Goal: Obtain resource: Download file/media

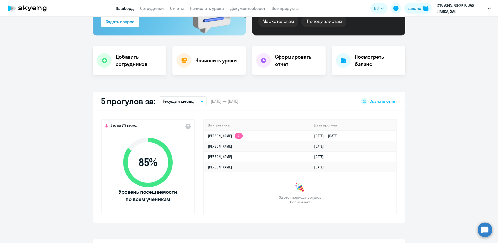
scroll to position [130, 0]
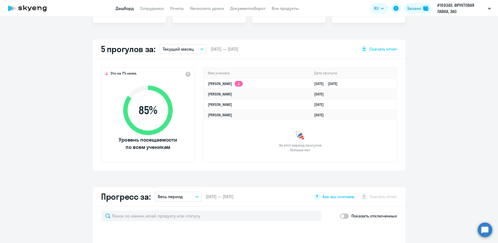
select select "30"
click at [196, 51] on button "Текущий месяц" at bounding box center [183, 49] width 47 height 10
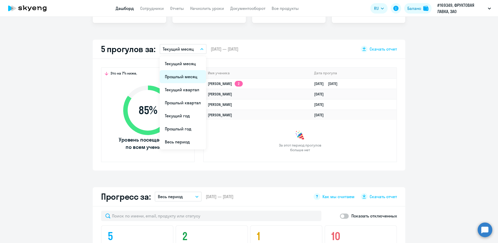
click at [186, 79] on li "Прошлый месяц" at bounding box center [183, 76] width 46 height 13
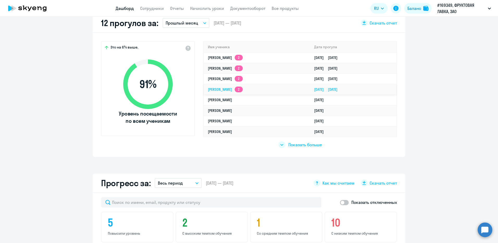
scroll to position [78, 0]
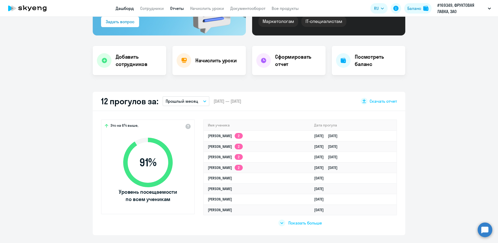
click at [175, 9] on link "Отчеты" at bounding box center [177, 8] width 14 height 5
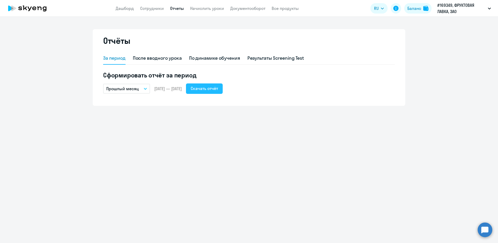
click at [209, 88] on div "Скачать отчёт" at bounding box center [204, 88] width 27 height 6
click at [34, 8] on icon at bounding box center [34, 9] width 4 height 4
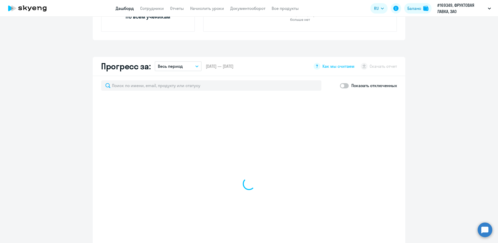
scroll to position [312, 0]
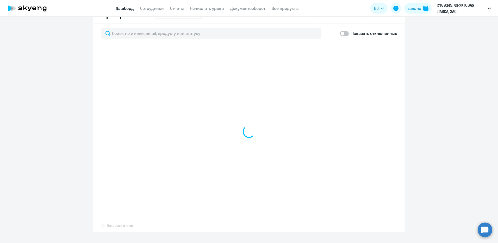
select select "30"
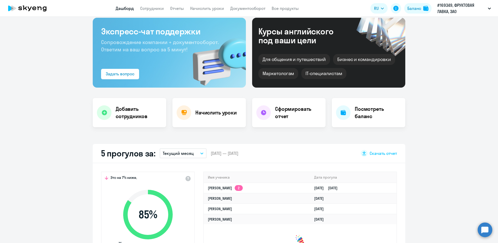
scroll to position [0, 0]
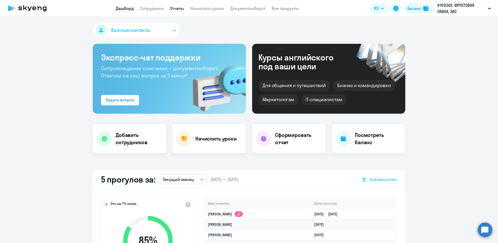
click at [178, 9] on link "Отчеты" at bounding box center [177, 8] width 14 height 5
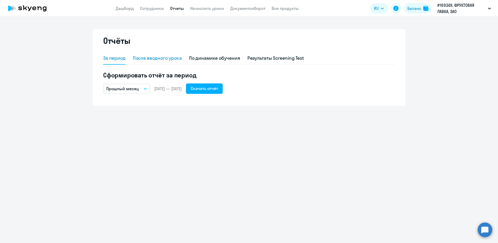
click at [149, 56] on div "После вводного урока" at bounding box center [157, 58] width 49 height 7
select select "10"
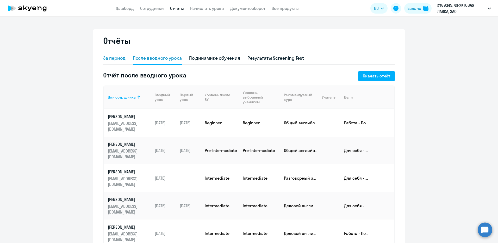
click at [110, 60] on div "За период" at bounding box center [114, 58] width 22 height 7
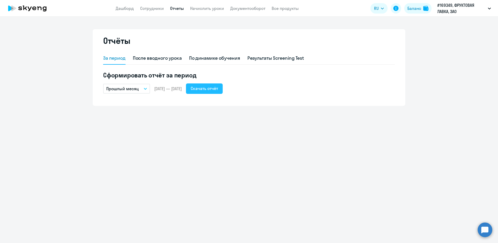
click at [218, 89] on div "Скачать отчёт" at bounding box center [204, 88] width 27 height 6
click at [249, 7] on link "Документооборот" at bounding box center [247, 8] width 35 height 5
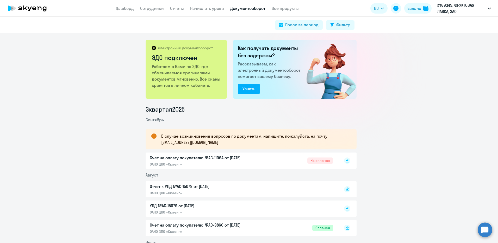
click at [292, 162] on div "Счет на оплату покупателю №AC-11064 от [DATE] ОАНО ДПО «Скаенг» Не оплачен" at bounding box center [241, 160] width 183 height 12
click at [146, 10] on link "Сотрудники" at bounding box center [152, 8] width 24 height 5
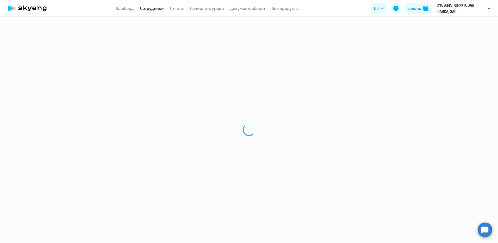
select select "30"
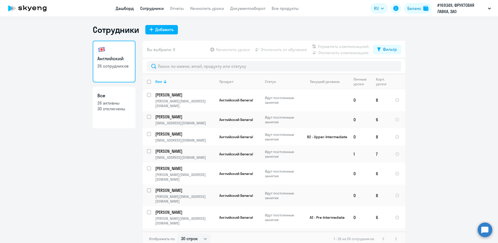
click at [127, 8] on link "Дашборд" at bounding box center [125, 8] width 18 height 5
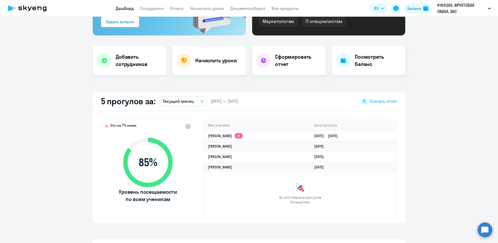
scroll to position [104, 0]
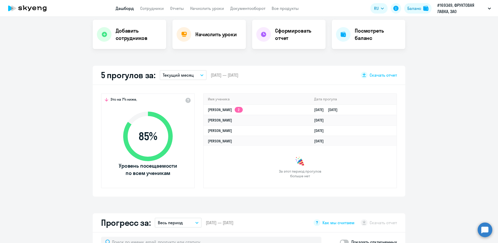
click at [186, 73] on p "Текущий месяц" at bounding box center [178, 75] width 31 height 6
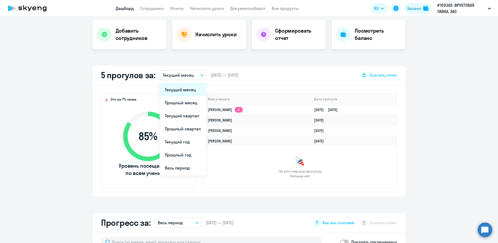
select select "30"
click at [182, 102] on li "Прошлый месяц" at bounding box center [183, 102] width 46 height 13
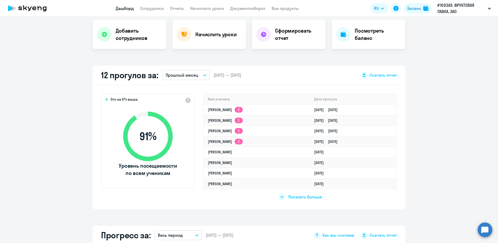
scroll to position [156, 0]
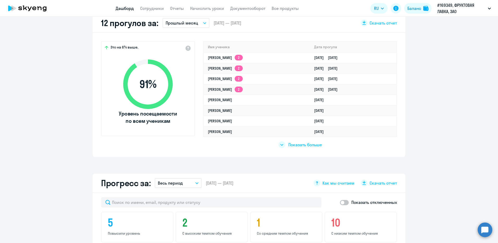
click at [283, 145] on div "Показать больше" at bounding box center [299, 144] width 43 height 7
click at [283, 145] on div "Показать меньше" at bounding box center [300, 144] width 44 height 7
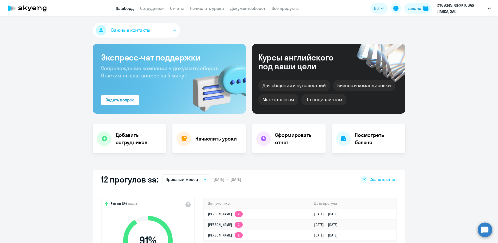
scroll to position [26, 0]
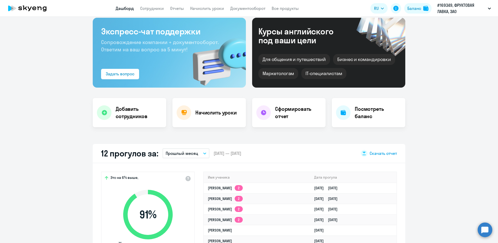
click at [385, 155] on span "Скачать отчет" at bounding box center [382, 153] width 27 height 6
click at [277, 116] on h4 "Сформировать отчет" at bounding box center [298, 112] width 46 height 15
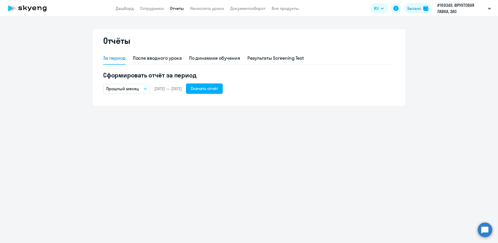
click at [132, 91] on p "Прошлый месяц" at bounding box center [122, 88] width 33 height 6
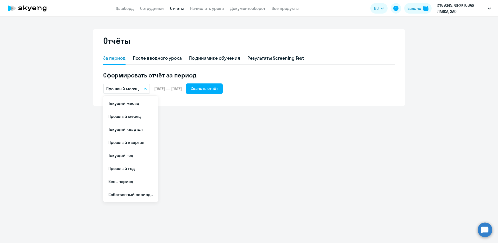
click at [132, 91] on p "Прошлый месяц" at bounding box center [122, 88] width 33 height 6
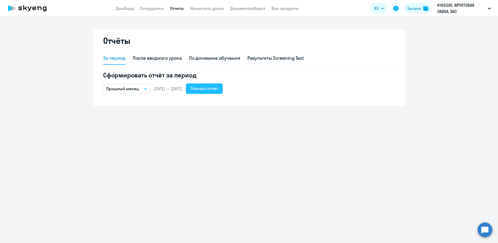
click at [218, 90] on div "Скачать отчёт" at bounding box center [204, 88] width 27 height 6
click at [207, 7] on link "Начислить уроки" at bounding box center [207, 8] width 34 height 5
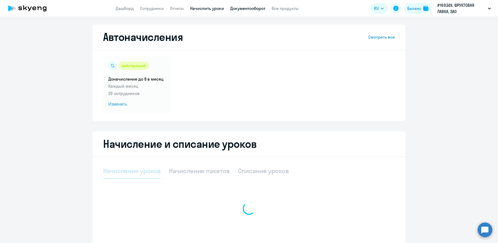
select select "10"
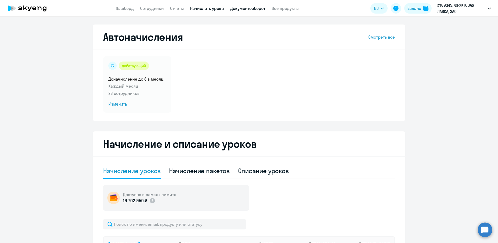
click at [255, 8] on link "Документооборот" at bounding box center [247, 8] width 35 height 5
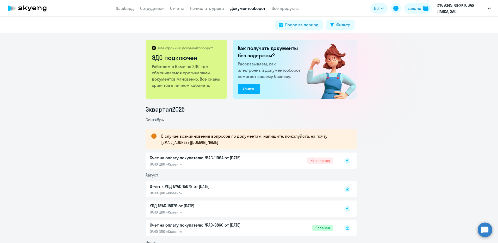
click at [267, 157] on div "Счет на оплату покупателю №AC-11064 от [DATE] ОАНО ДПО «Скаенг» Не оплачен" at bounding box center [241, 160] width 183 height 12
click at [126, 10] on link "Дашборд" at bounding box center [125, 8] width 18 height 5
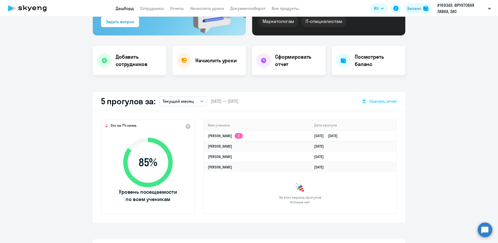
scroll to position [130, 0]
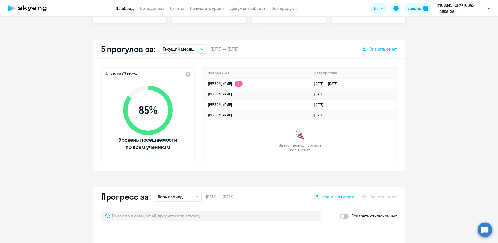
click at [176, 53] on button "Текущий месяц" at bounding box center [183, 49] width 47 height 10
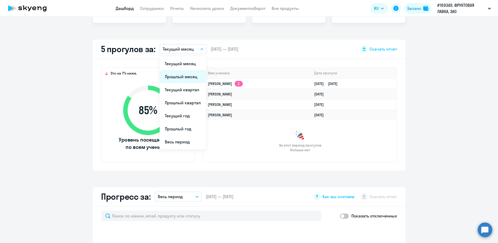
click at [179, 74] on li "Прошлый месяц" at bounding box center [183, 76] width 46 height 13
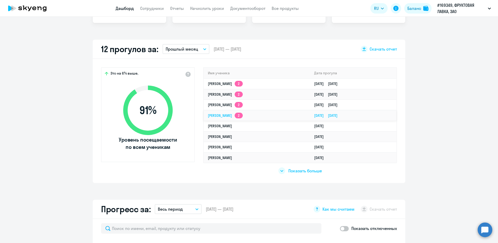
select select "30"
click at [288, 170] on span "Показать больше" at bounding box center [305, 171] width 34 height 6
click at [288, 171] on span "Показать меньше" at bounding box center [305, 171] width 34 height 6
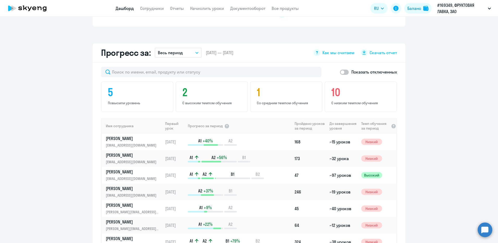
scroll to position [338, 0]
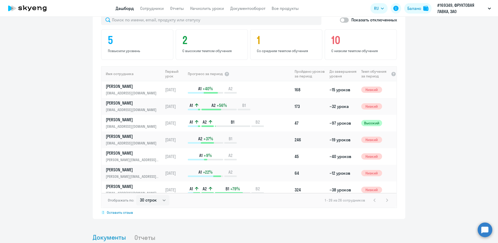
click at [331, 73] on th "До завершения уровня" at bounding box center [342, 73] width 31 height 15
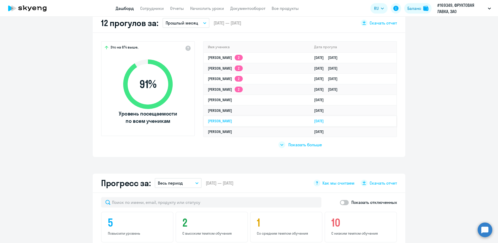
scroll to position [130, 0]
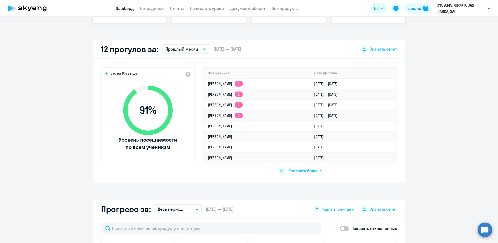
click at [303, 171] on span "Показать больше" at bounding box center [305, 171] width 34 height 6
click at [303, 171] on span "Показать меньше" at bounding box center [305, 171] width 34 height 6
click at [227, 183] on div "Важные контакты Экспресс-чат поддержки Сопровождение компании + документооборот…" at bounding box center [249, 130] width 498 height 226
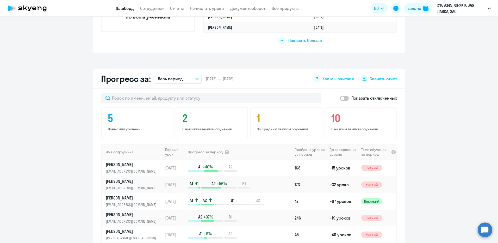
scroll to position [338, 0]
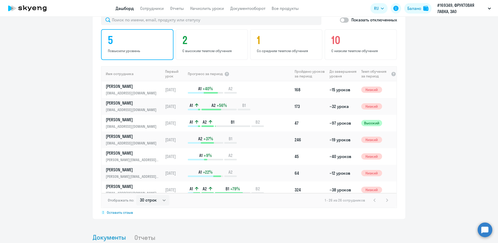
click at [140, 48] on p "Повысили уровень" at bounding box center [138, 50] width 60 height 5
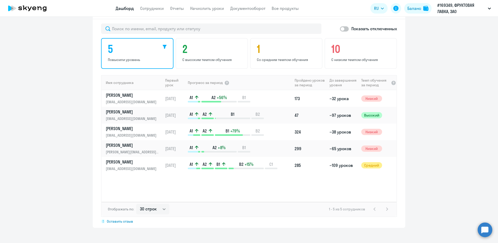
scroll to position [199, 0]
